Goal: Transaction & Acquisition: Purchase product/service

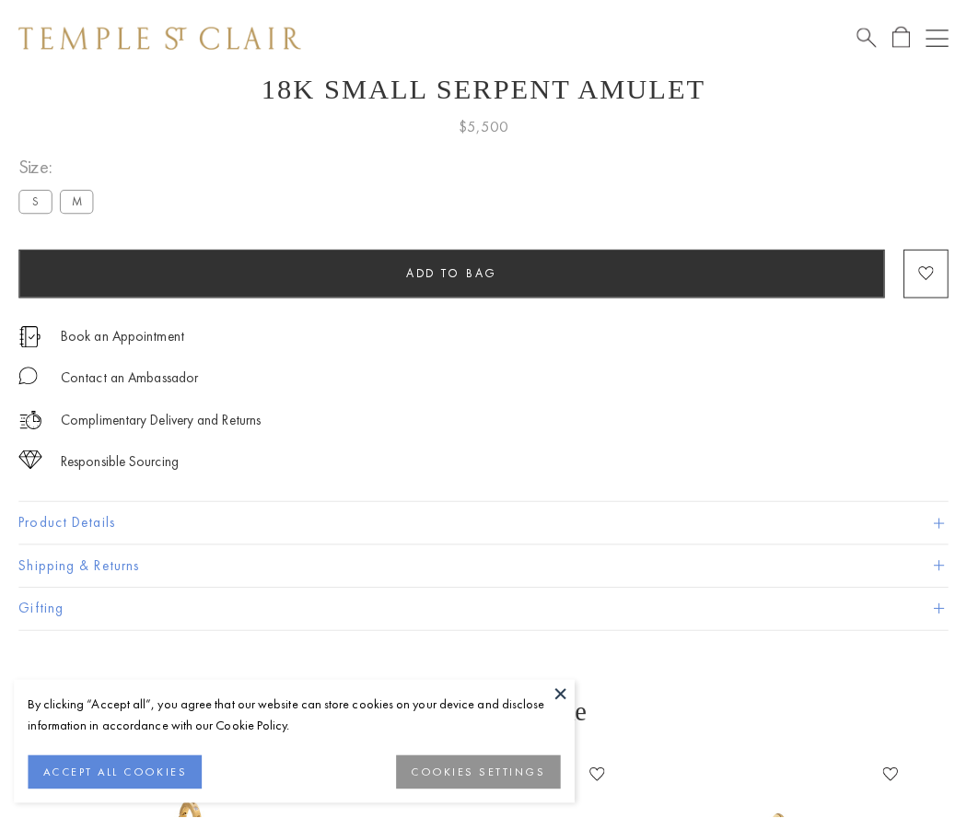
scroll to position [74, 0]
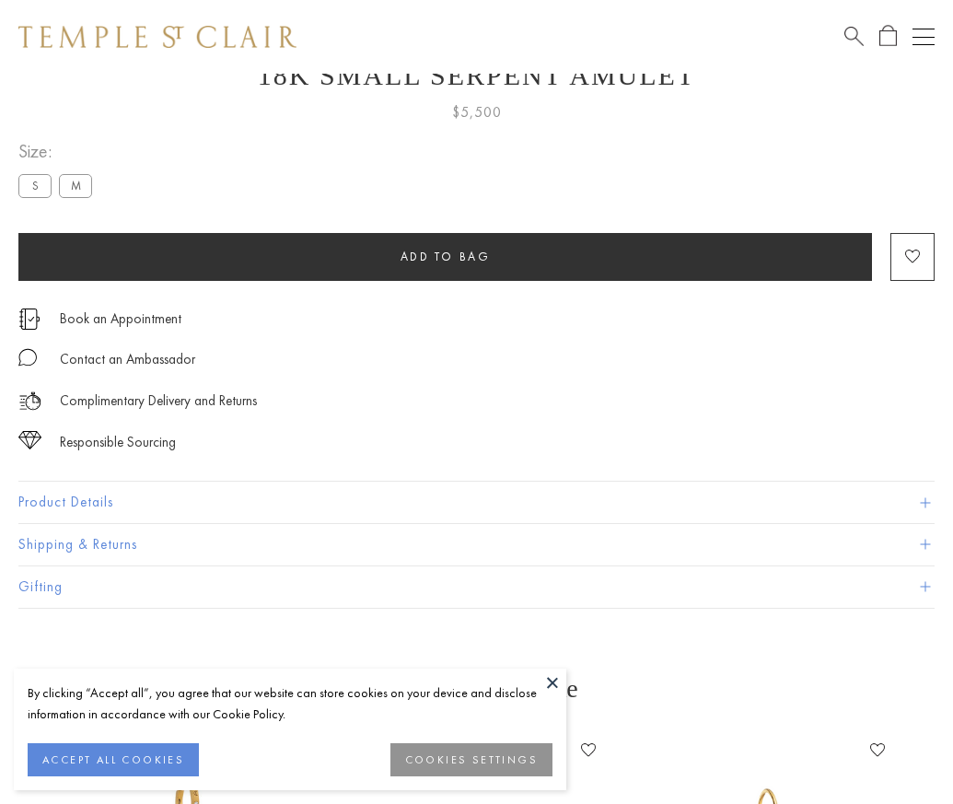
click at [445, 256] on span "Add to bag" at bounding box center [446, 257] width 90 height 16
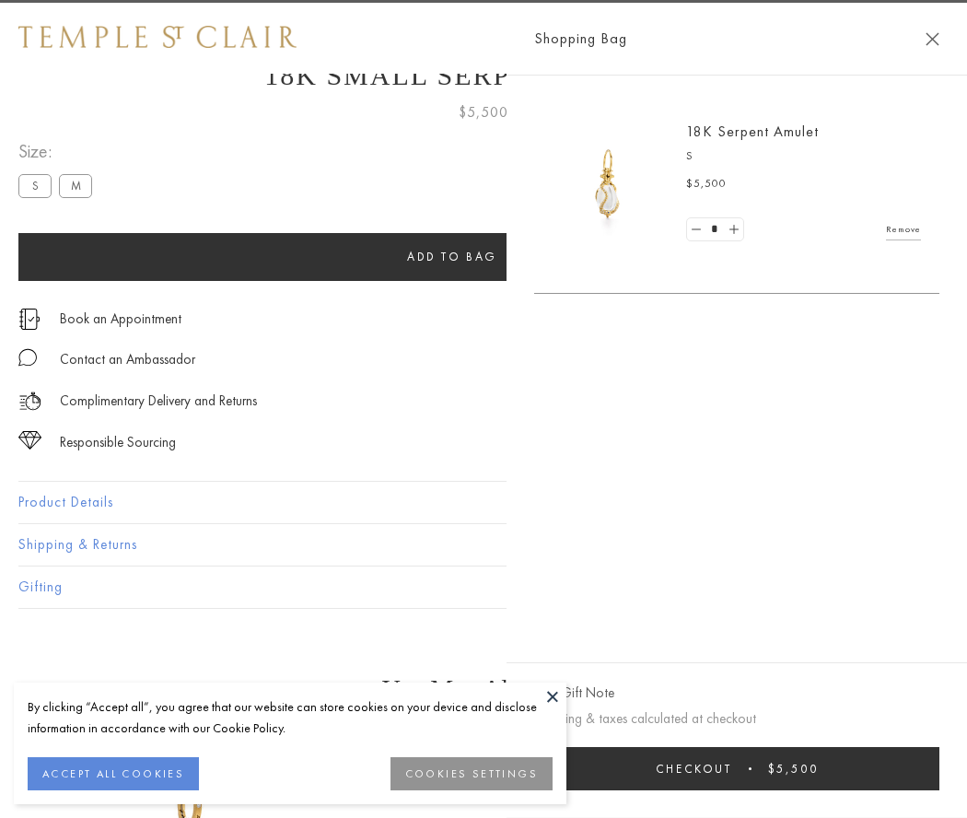
click at [732, 768] on span "Checkout" at bounding box center [694, 769] width 76 height 16
